Goal: Contribute content: Add original content to the website for others to see

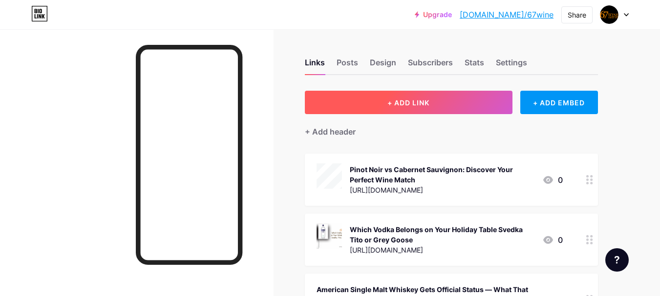
click at [459, 105] on button "+ ADD LINK" at bounding box center [409, 102] width 208 height 23
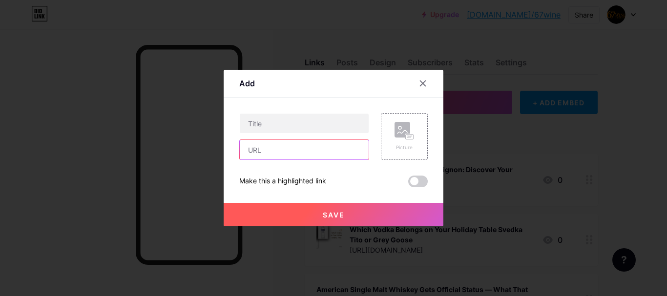
click at [299, 149] on input "text" at bounding box center [304, 150] width 129 height 20
drag, startPoint x: 351, startPoint y: 96, endPoint x: 349, endPoint y: 101, distance: 5.3
click at [351, 96] on div "Add" at bounding box center [334, 86] width 220 height 23
click at [301, 151] on input "text" at bounding box center [304, 150] width 129 height 20
paste input "[URL][DOMAIN_NAME][PERSON_NAME]"
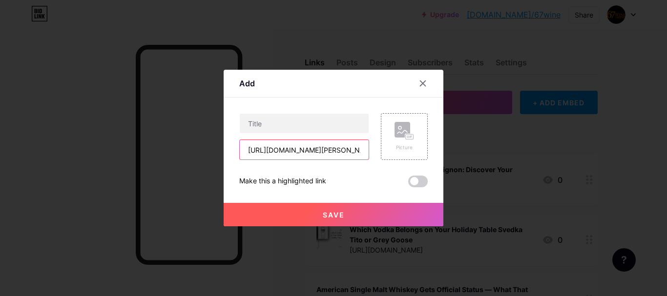
scroll to position [0, 311]
type input "[URL][DOMAIN_NAME][PERSON_NAME]"
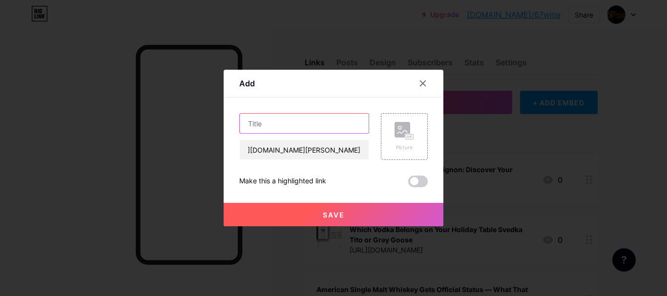
scroll to position [0, 0]
click at [293, 129] on input "text" at bounding box center [304, 124] width 129 height 20
paste input "Why Sommeliers Are Quietly Replacing Chardonnay with [PERSON_NAME] Wine on Menus"
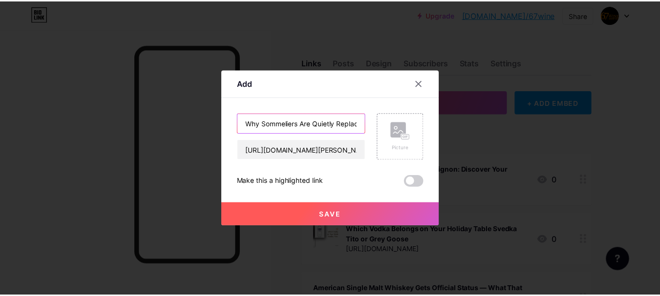
scroll to position [0, 145]
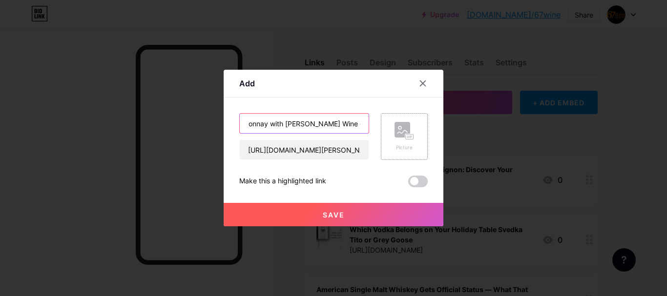
type input "Why Sommeliers Are Quietly Replacing Chardonnay with [PERSON_NAME] Wine on Menus"
click at [397, 135] on rect at bounding box center [403, 130] width 16 height 16
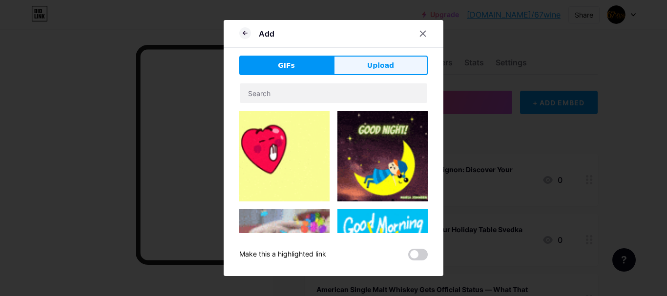
click at [367, 67] on button "Upload" at bounding box center [380, 66] width 94 height 20
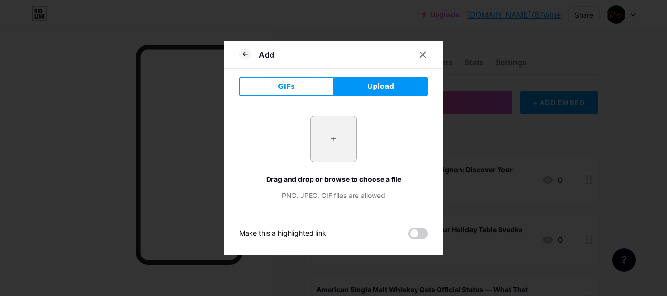
click at [343, 142] on input "file" at bounding box center [334, 139] width 46 height 46
type input "C:\fakepath\Why Sommeliers Are Quietly Replacing Chardonnay with [PERSON_NAME] …"
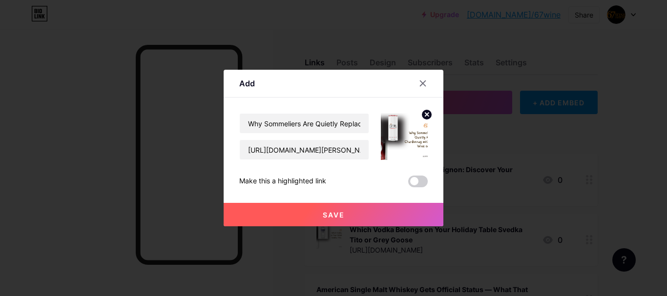
click at [330, 214] on span "Save" at bounding box center [334, 215] width 22 height 8
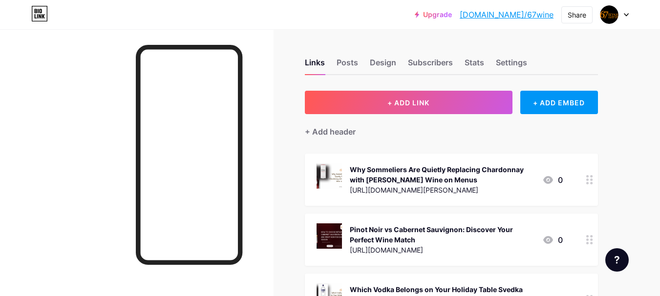
click at [531, 14] on link "[DOMAIN_NAME]/67wine" at bounding box center [506, 15] width 94 height 12
